Goal: Task Accomplishment & Management: Complete application form

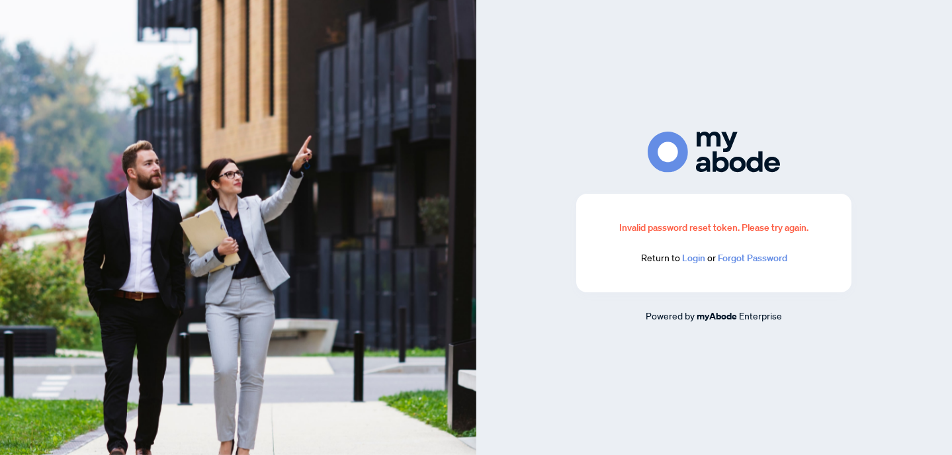
click at [690, 259] on link "Login" at bounding box center [693, 258] width 23 height 12
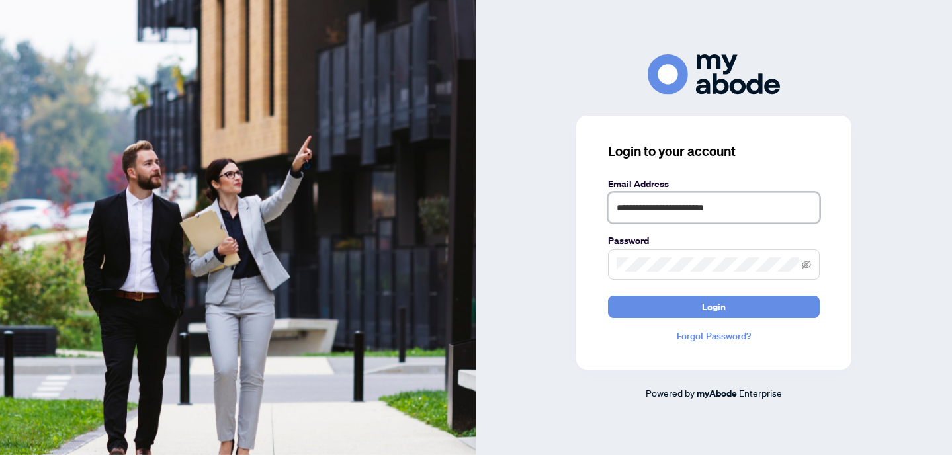
type input "**********"
click at [714, 306] on button "Login" at bounding box center [714, 307] width 212 height 22
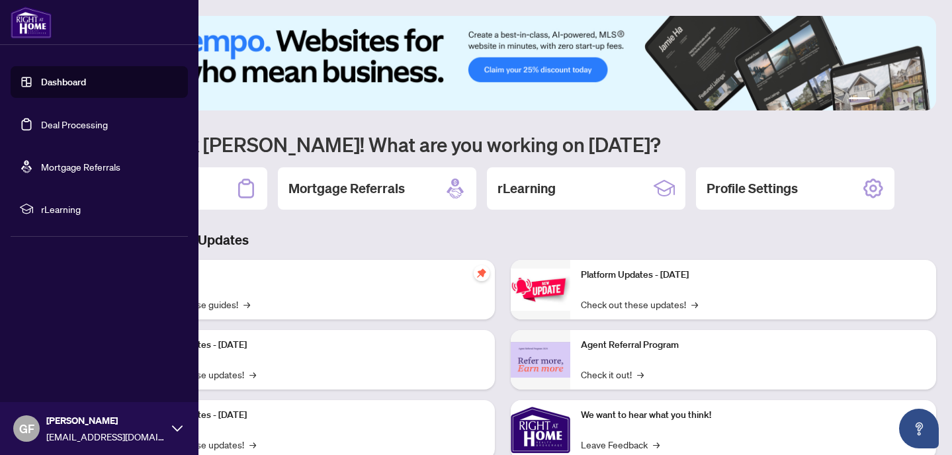
click at [75, 128] on link "Deal Processing" at bounding box center [74, 124] width 67 height 12
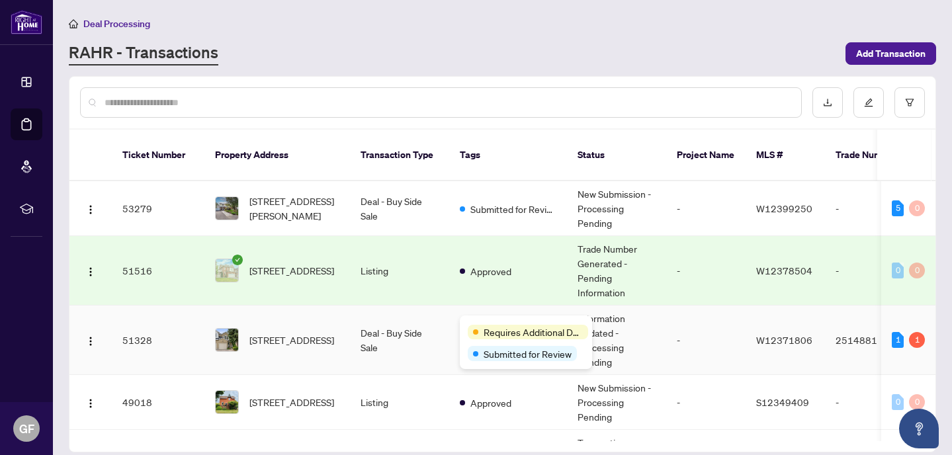
click at [494, 327] on span "Requires Additional Docs" at bounding box center [532, 332] width 99 height 15
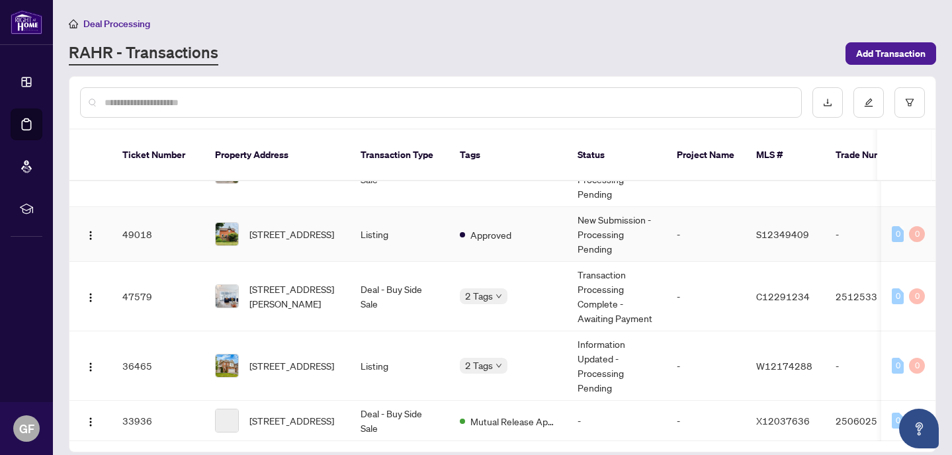
scroll to position [169, 0]
click at [489, 281] on span "Approved" at bounding box center [503, 287] width 41 height 15
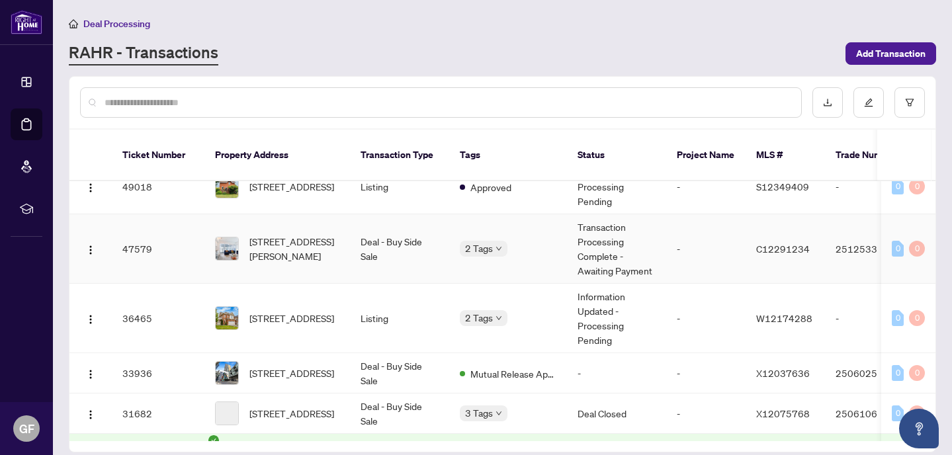
scroll to position [217, 0]
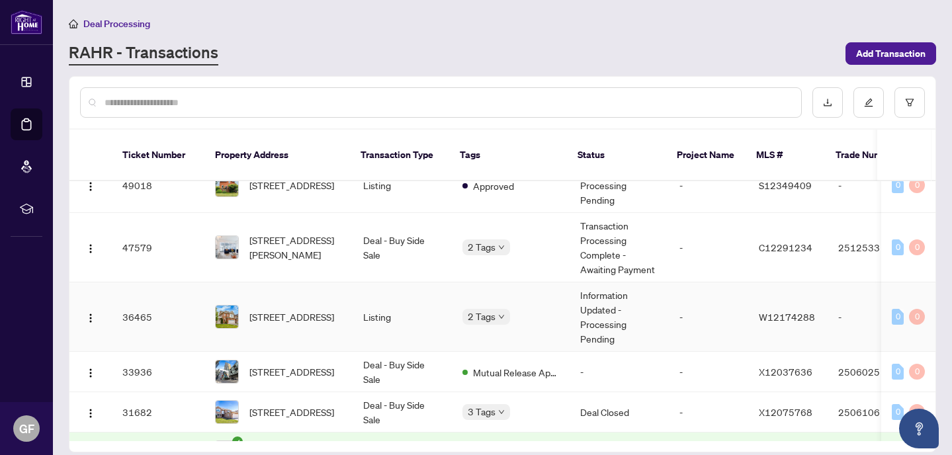
click at [484, 306] on body "Dashboard Deal Processing Mortgage Referrals rLearning GF [PERSON_NAME] [EMAIL_…" at bounding box center [476, 227] width 952 height 455
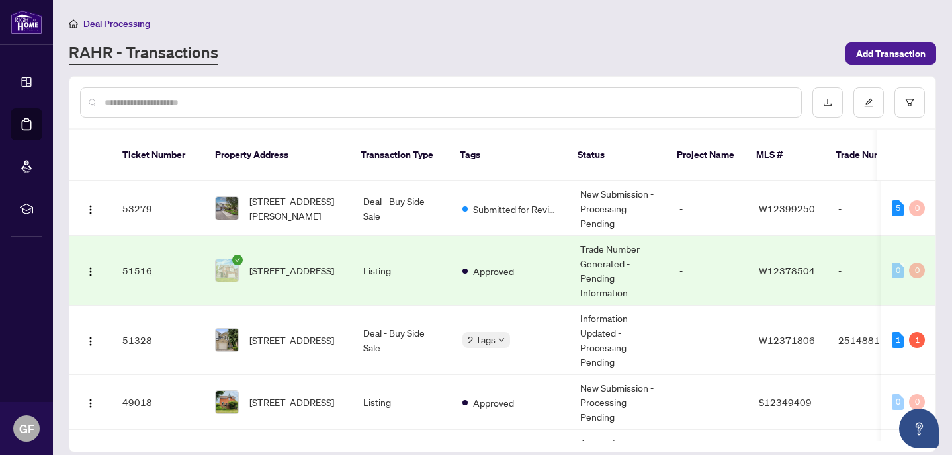
scroll to position [0, 0]
click at [335, 194] on span "[STREET_ADDRESS][PERSON_NAME]" at bounding box center [295, 208] width 93 height 29
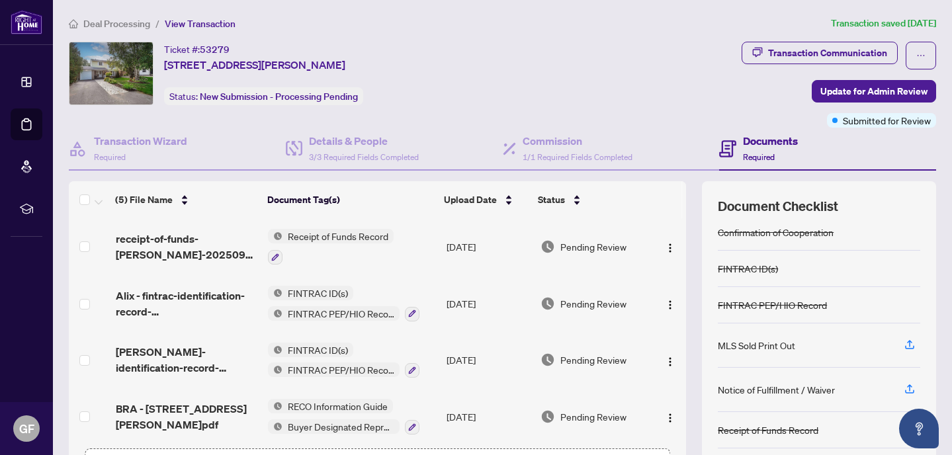
scroll to position [79, 0]
click at [759, 388] on div "Notice of Fulfillment / Waiver" at bounding box center [776, 389] width 117 height 15
click at [911, 390] on icon "button" at bounding box center [909, 389] width 12 height 12
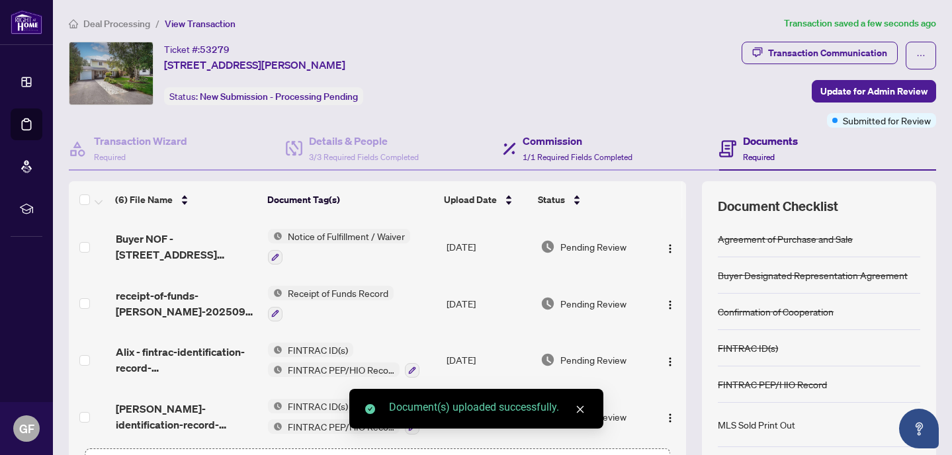
scroll to position [0, 0]
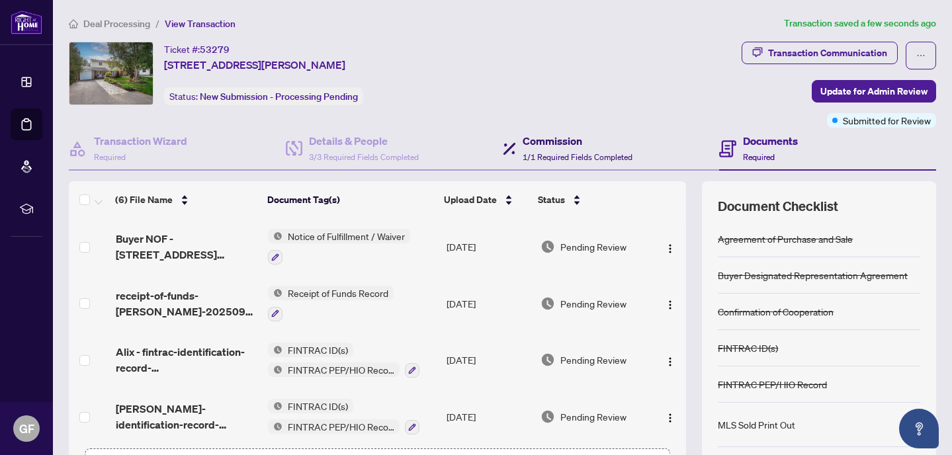
click at [553, 148] on div "Commission 1/1 Required Fields Completed" at bounding box center [578, 148] width 110 height 31
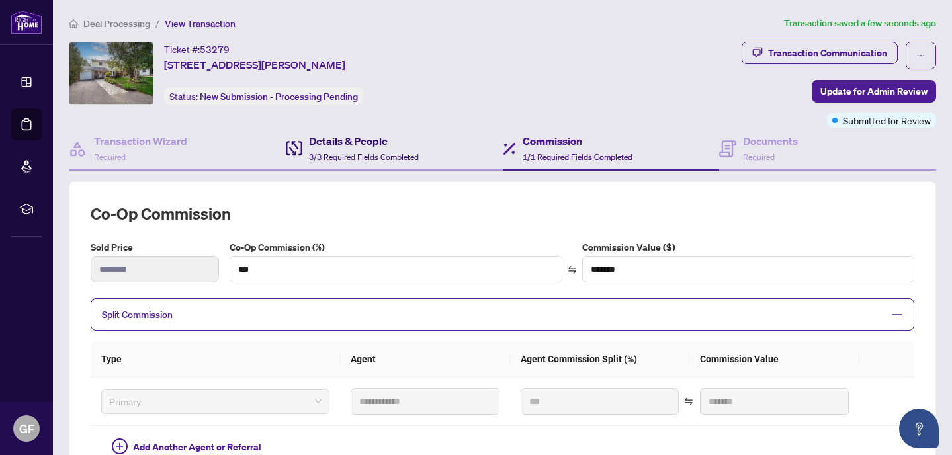
click at [337, 153] on span "3/3 Required Fields Completed" at bounding box center [364, 157] width 110 height 10
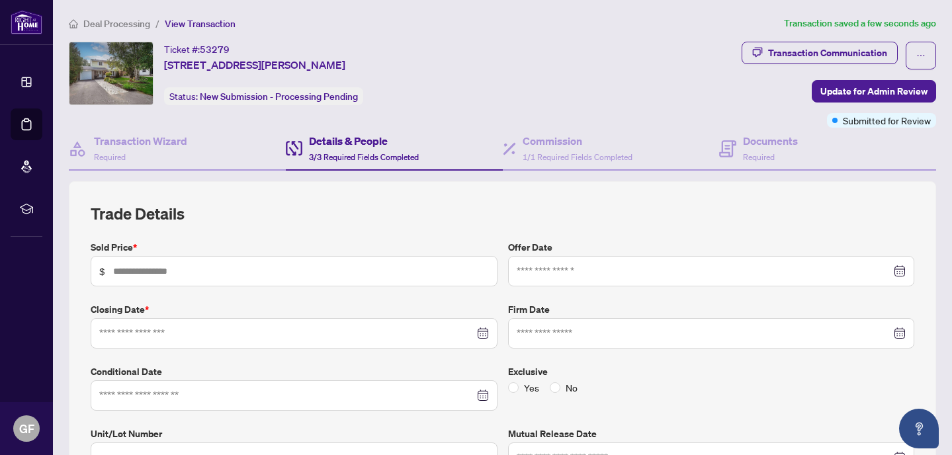
type input "*******"
type input "**********"
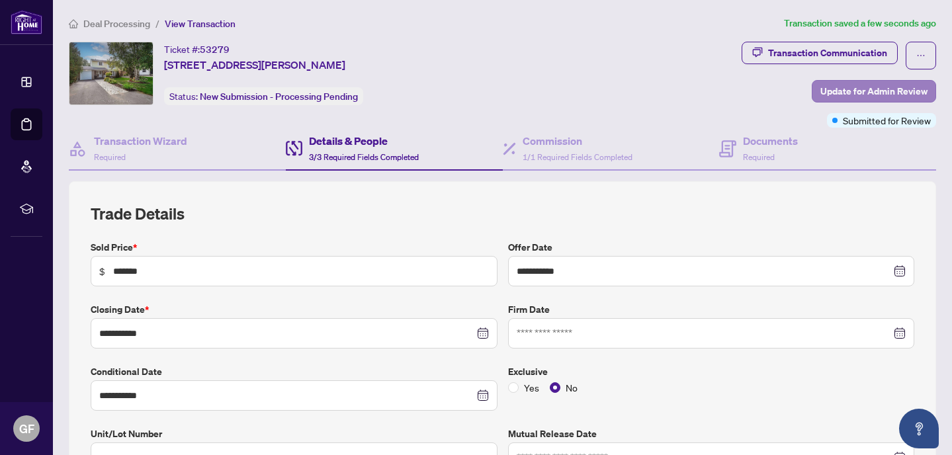
click at [863, 91] on span "Update for Admin Review" at bounding box center [873, 91] width 107 height 21
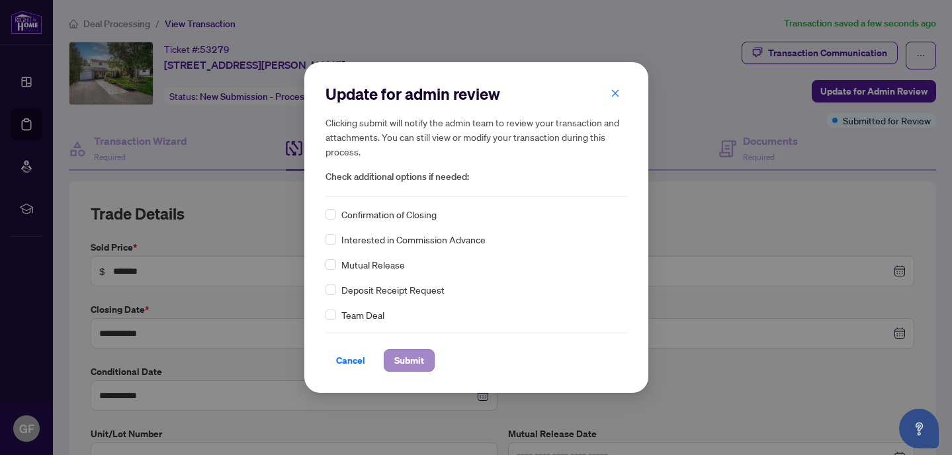
click at [417, 360] on span "Submit" at bounding box center [409, 360] width 30 height 21
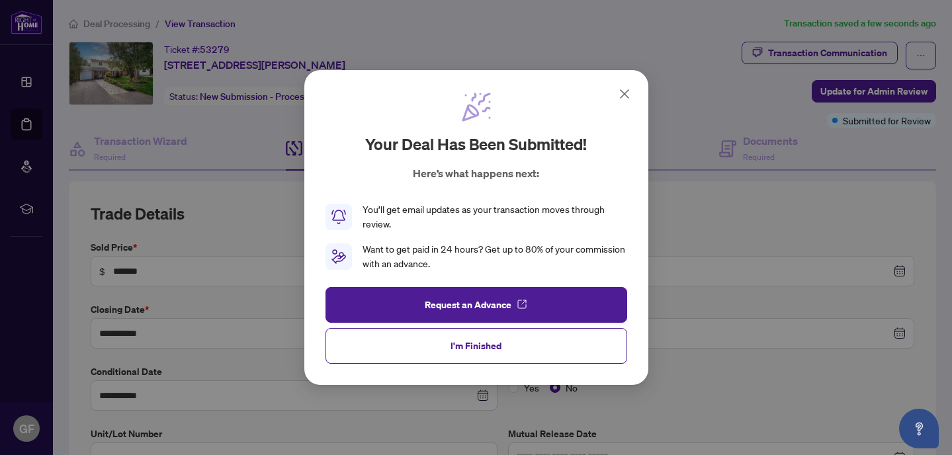
click at [624, 91] on icon at bounding box center [624, 94] width 16 height 16
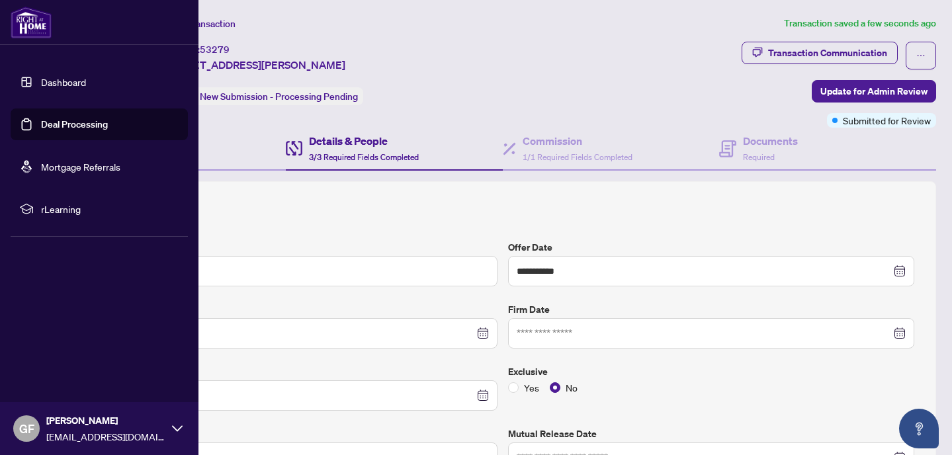
click at [51, 87] on link "Dashboard" at bounding box center [63, 82] width 45 height 12
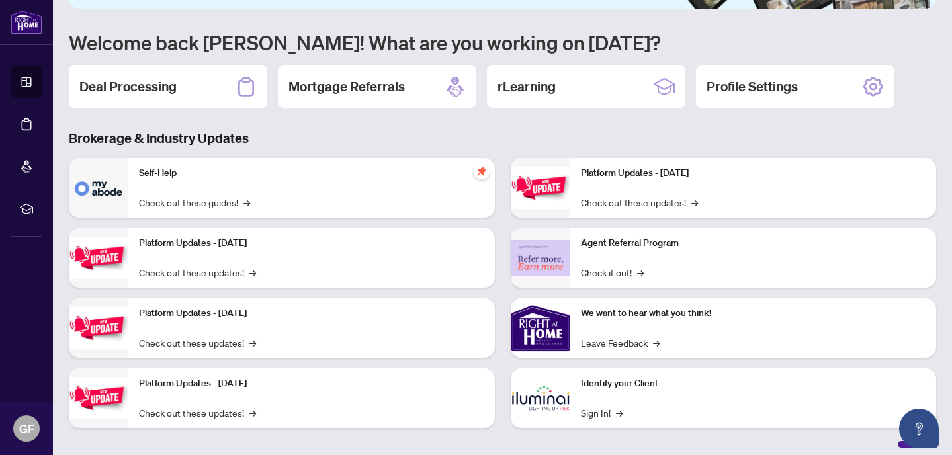
scroll to position [104, 0]
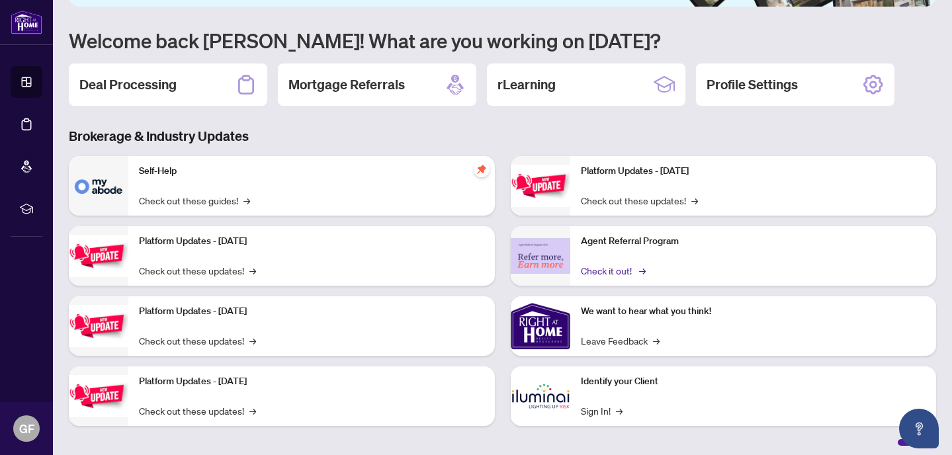
click at [596, 269] on link "Check it out! →" at bounding box center [612, 270] width 63 height 15
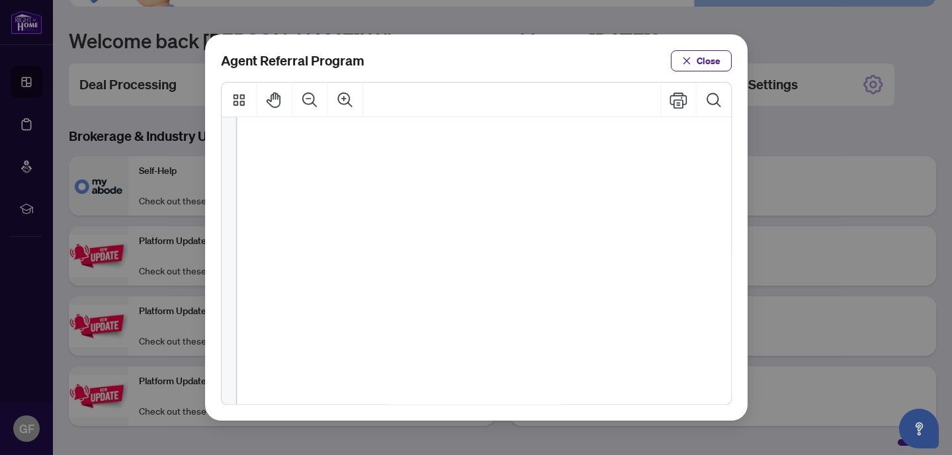
scroll to position [174, 0]
click at [696, 54] on span "Close" at bounding box center [708, 60] width 24 height 21
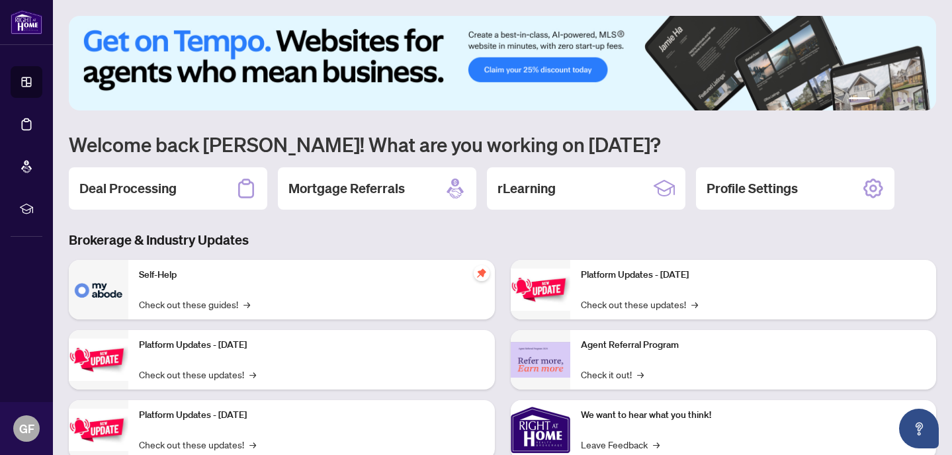
scroll to position [0, 0]
